Goal: Obtain resource: Obtain resource

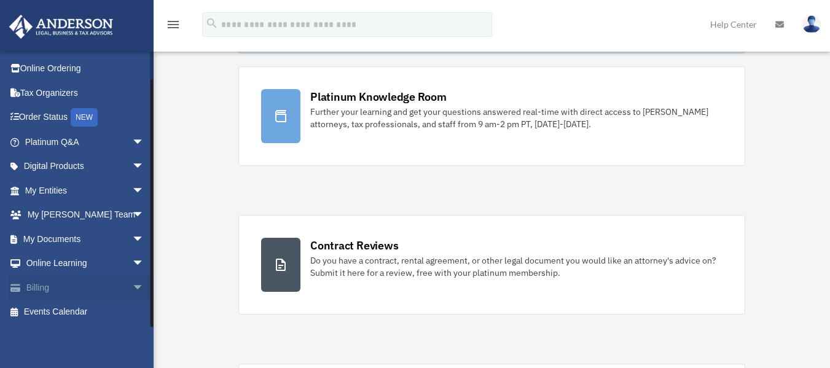
scroll to position [123, 0]
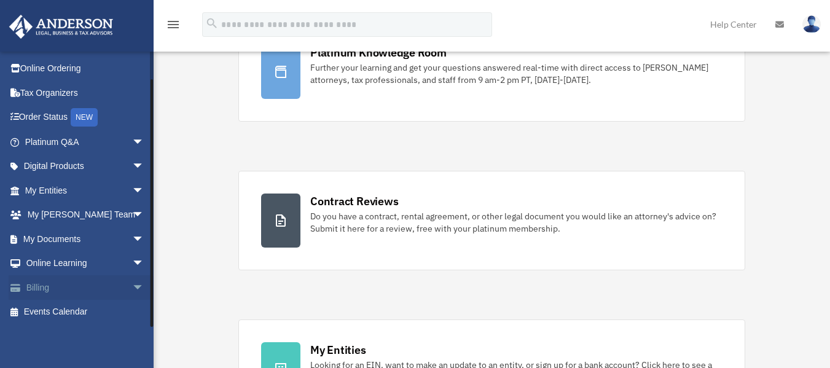
click at [71, 289] on link "Billing arrow_drop_down" at bounding box center [86, 287] width 154 height 25
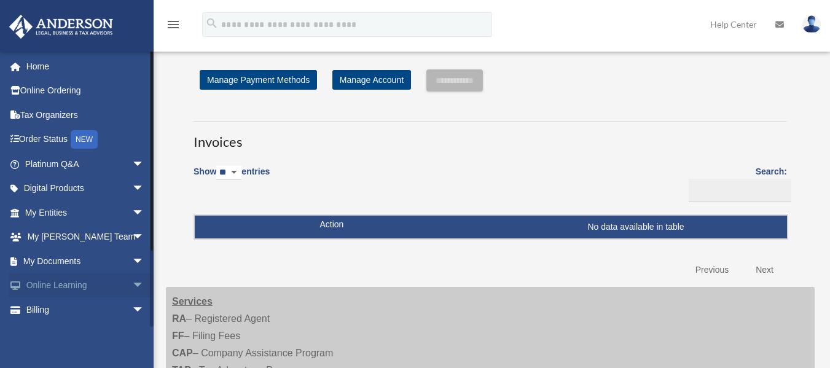
click at [132, 281] on span "arrow_drop_down" at bounding box center [144, 286] width 25 height 25
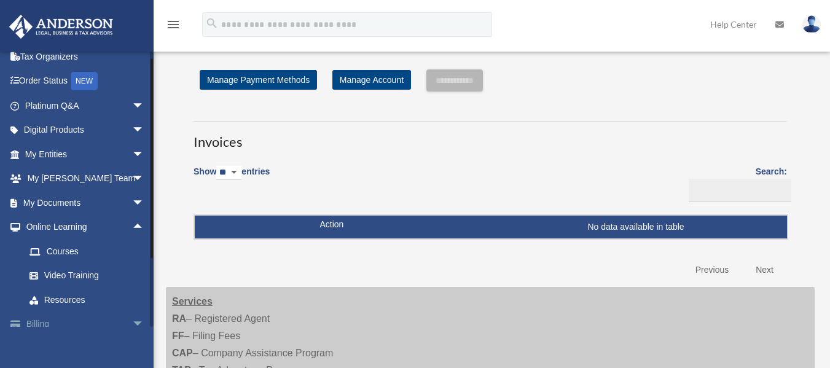
scroll to position [123, 0]
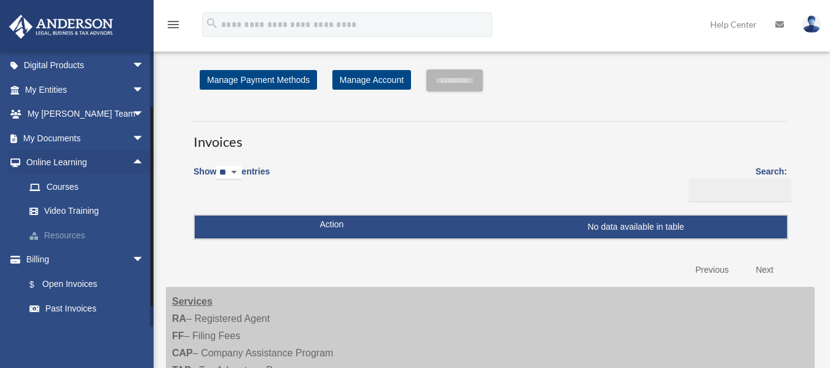
click at [71, 235] on link "Resources" at bounding box center [90, 235] width 146 height 25
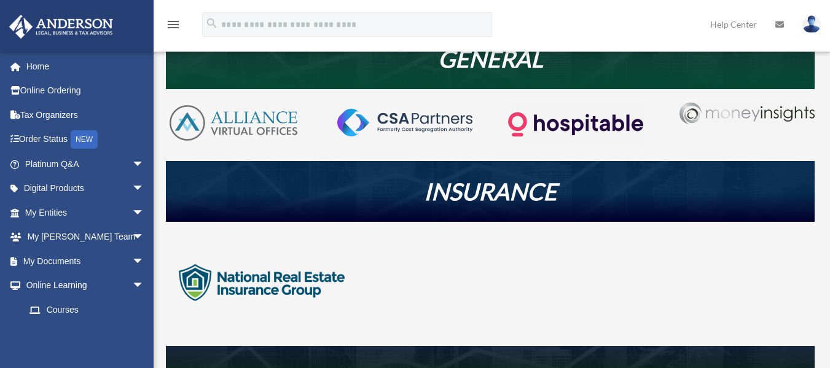
scroll to position [307, 0]
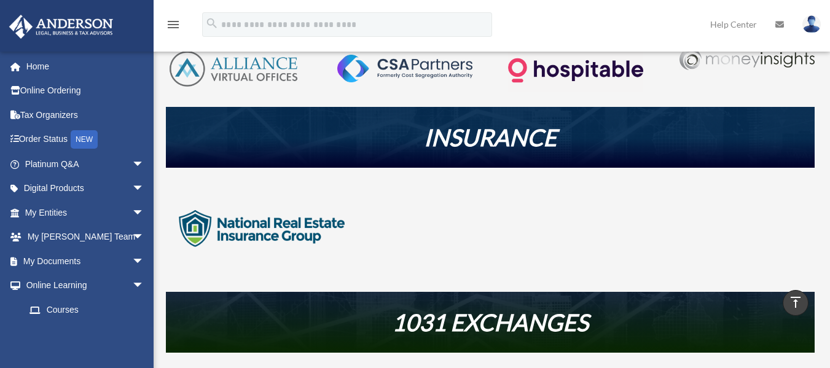
click at [277, 223] on img at bounding box center [262, 229] width 192 height 97
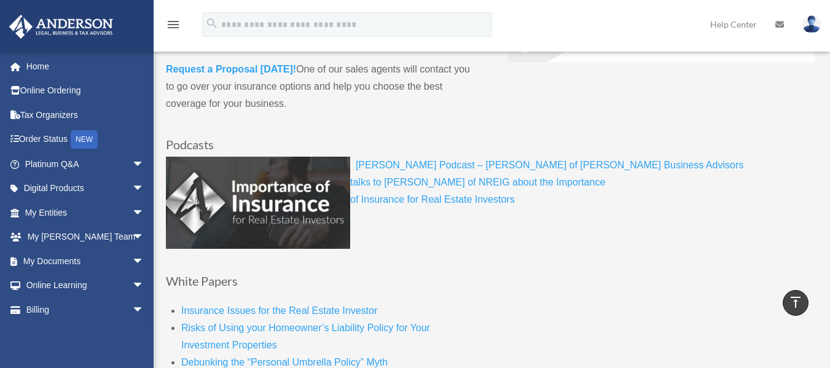
scroll to position [492, 0]
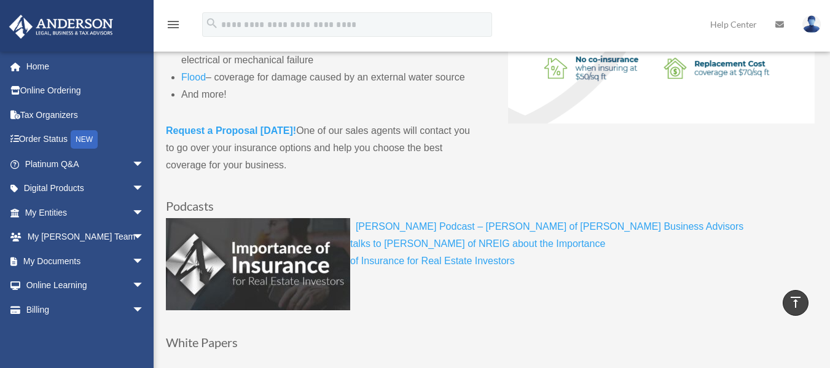
click at [244, 129] on strong "Request a Proposal [DATE]!" at bounding box center [231, 130] width 130 height 10
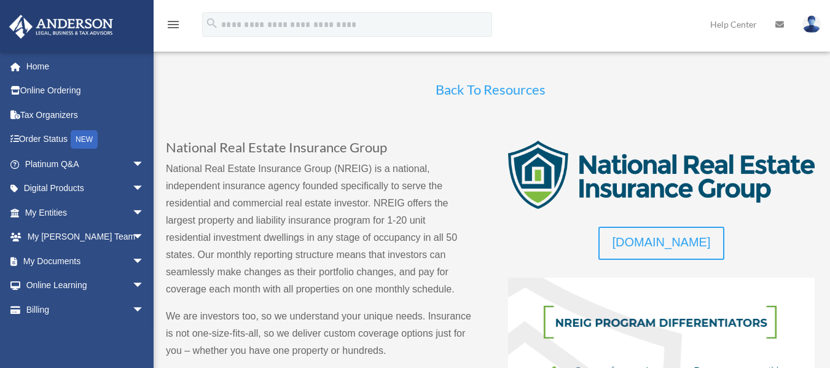
scroll to position [492, 0]
